Goal: Information Seeking & Learning: Learn about a topic

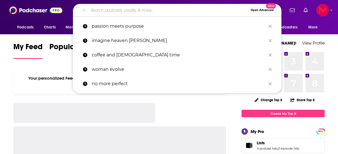
click at [139, 12] on input "Search podcasts, credits, & more..." at bounding box center [168, 10] width 160 height 9
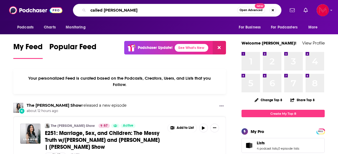
type input "called [PERSON_NAME]"
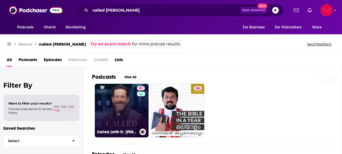
click at [114, 110] on link "61 Called (with Fr. [PERSON_NAME])" at bounding box center [122, 111] width 54 height 54
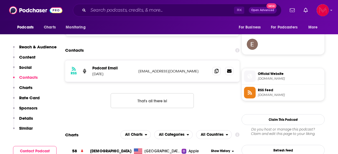
scroll to position [403, 0]
click at [219, 71] on span at bounding box center [216, 71] width 8 height 8
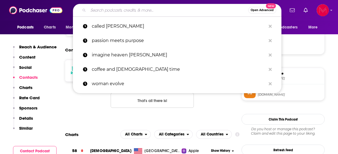
click at [110, 14] on input "Search podcasts, credits, & more..." at bounding box center [168, 10] width 160 height 9
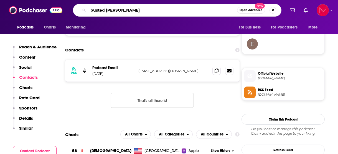
type input "busted halo"
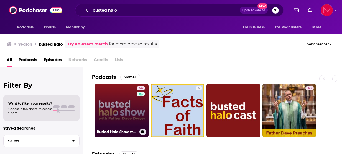
click at [123, 107] on link "54 Busted Halo Show w/Fr. [PERSON_NAME]" at bounding box center [122, 111] width 54 height 54
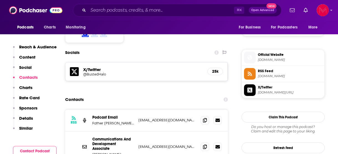
scroll to position [469, 0]
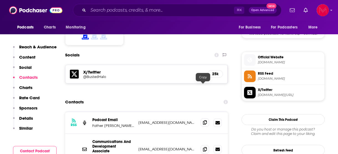
click at [201, 119] on span at bounding box center [205, 123] width 8 height 8
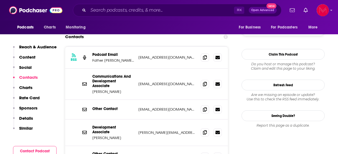
scroll to position [537, 0]
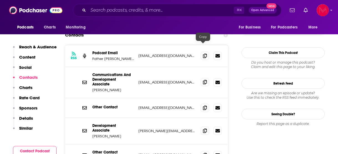
click at [205, 78] on span at bounding box center [205, 82] width 8 height 8
click at [203, 129] on icon at bounding box center [205, 131] width 4 height 4
